Goal: Find contact information: Find contact information

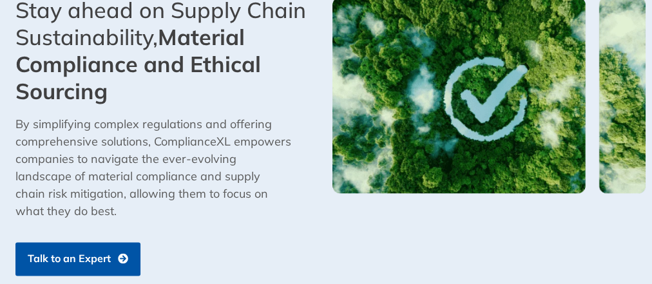
scroll to position [756, 0]
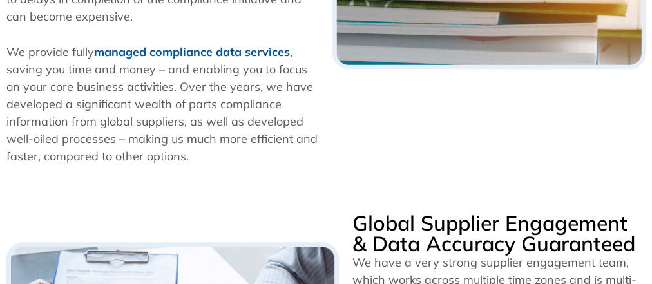
scroll to position [903, 0]
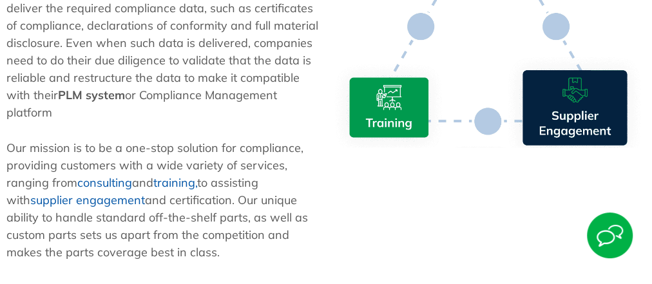
scroll to position [994, 0]
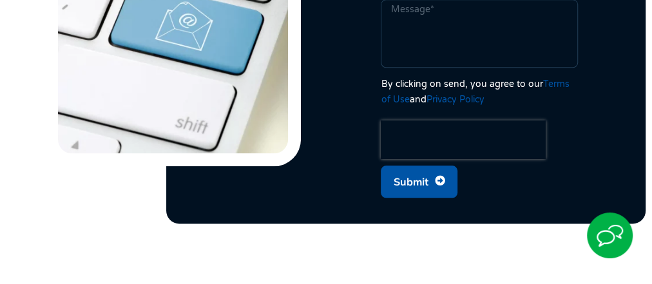
scroll to position [703, 0]
